Goal: Check status: Check status

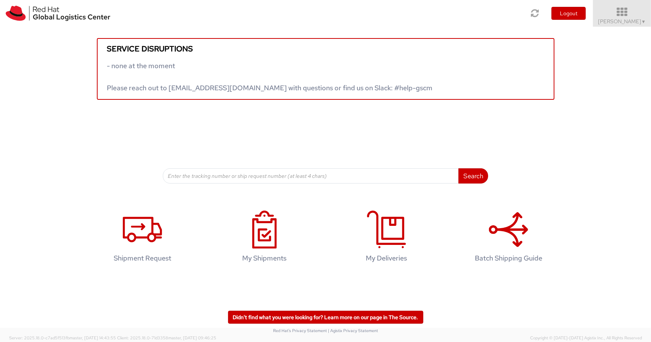
click at [624, 20] on span "Nilesh Shinde ▼" at bounding box center [622, 21] width 48 height 7
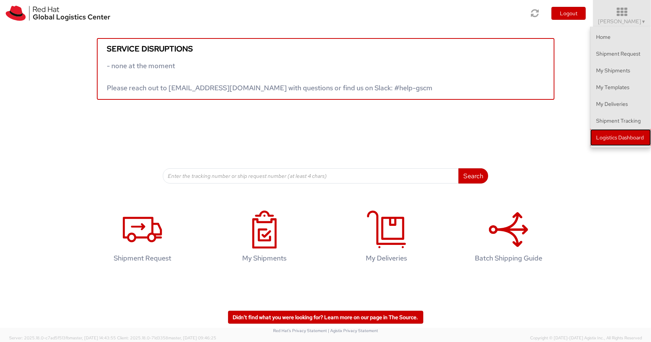
click at [614, 132] on link "Logistics Dashboard" at bounding box center [620, 137] width 61 height 17
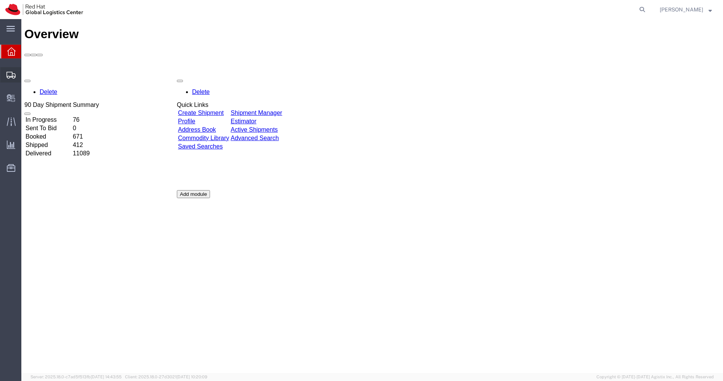
click at [26, 76] on span "Shipments" at bounding box center [23, 74] width 5 height 15
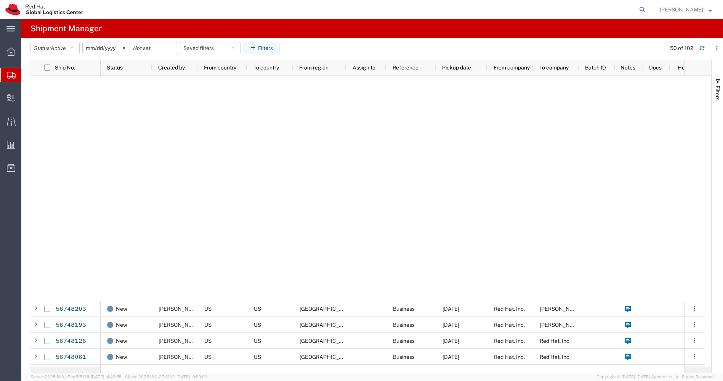
scroll to position [421, 0]
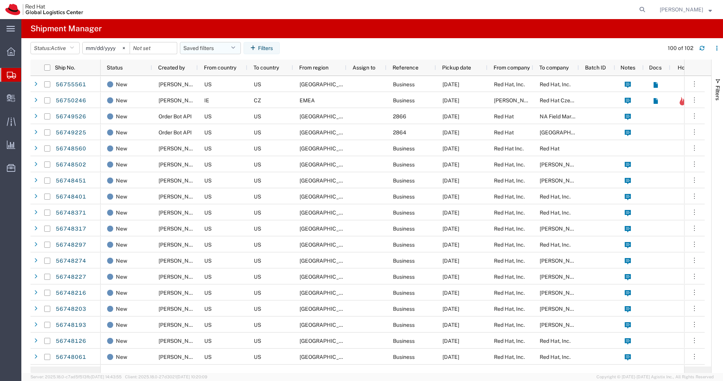
click at [235, 50] on icon "button" at bounding box center [233, 47] width 4 height 5
click at [211, 77] on span "APAC" at bounding box center [231, 81] width 100 height 14
type input "2023-12-07"
type input "2030-12-31"
